Goal: Task Accomplishment & Management: Complete application form

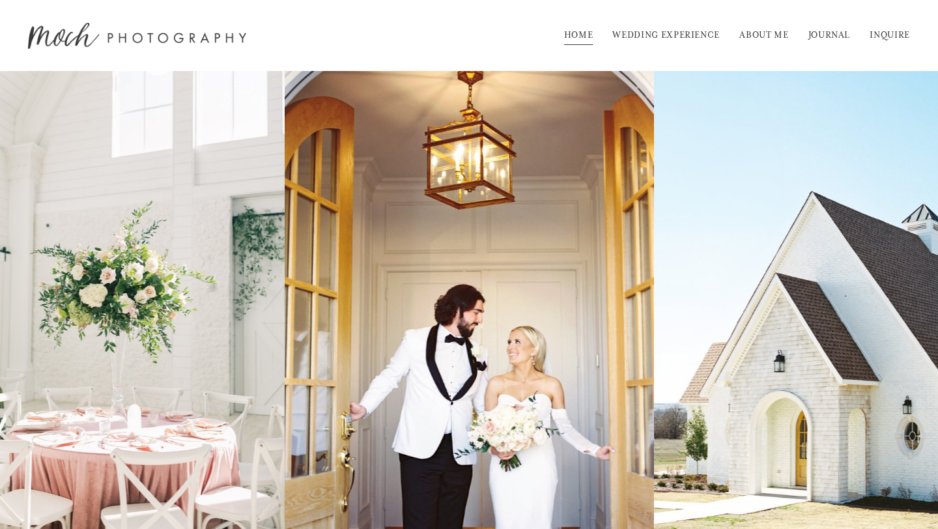
click at [876, 41] on link "INQUIRE" at bounding box center [890, 35] width 40 height 21
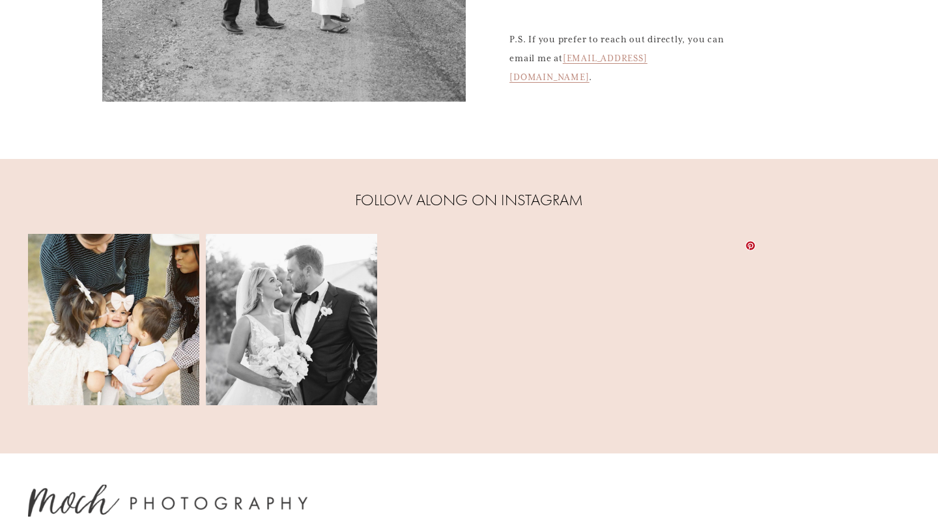
scroll to position [138, 0]
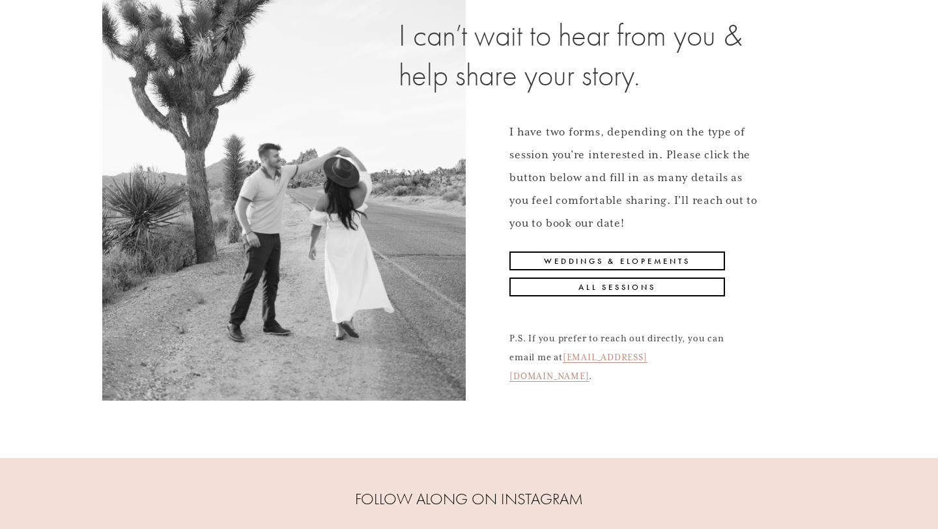
click at [685, 262] on link "Weddings & Elopements" at bounding box center [616, 260] width 215 height 19
